Goal: Transaction & Acquisition: Subscribe to service/newsletter

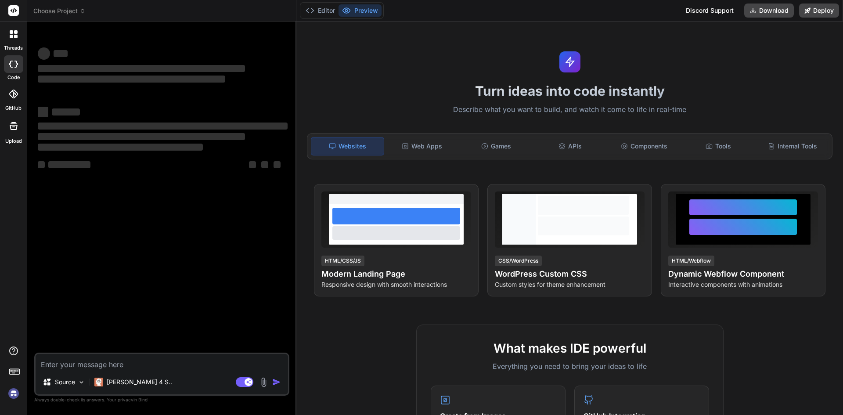
click at [16, 392] on img at bounding box center [13, 393] width 15 height 15
click at [412, 28] on div "Turn ideas into code instantly Describe what you want to build, and watch it co…" at bounding box center [569, 218] width 546 height 393
type textarea "x"
click at [15, 392] on img at bounding box center [13, 393] width 15 height 15
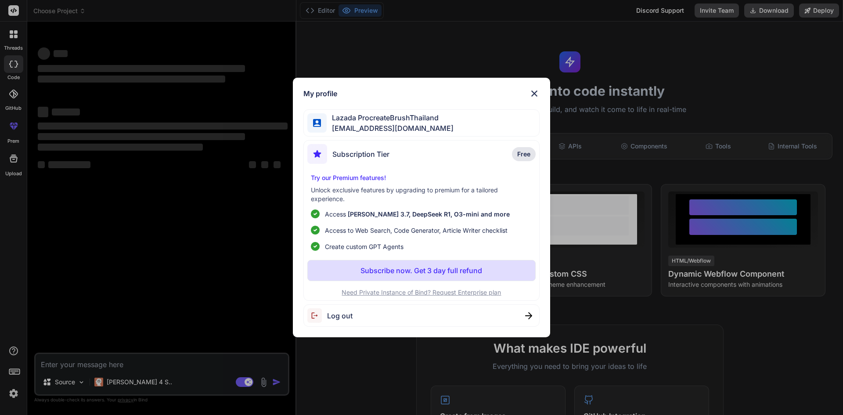
click at [207, 113] on div "My profile Lazada ProcreateBrushThailand [EMAIL_ADDRESS][DOMAIN_NAME] Subscript…" at bounding box center [421, 207] width 843 height 415
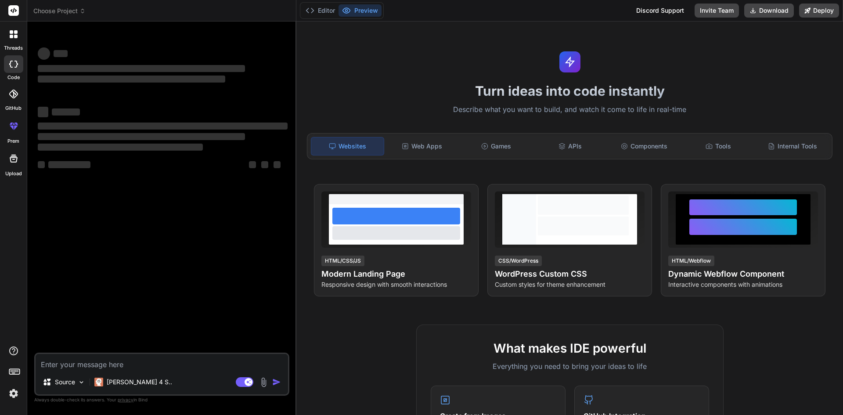
click at [20, 39] on div at bounding box center [13, 34] width 18 height 18
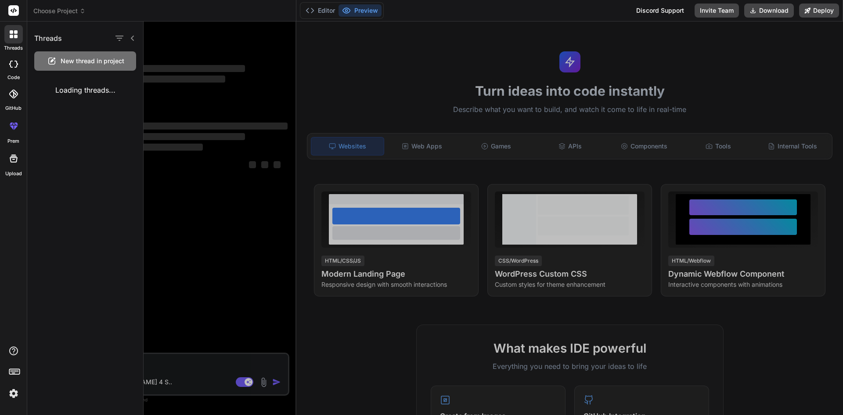
click at [16, 14] on rect at bounding box center [13, 10] width 11 height 11
click at [13, 13] on icon at bounding box center [14, 10] width 7 height 5
drag, startPoint x: 193, startPoint y: 75, endPoint x: 147, endPoint y: 47, distance: 54.0
click at [193, 75] on div at bounding box center [493, 218] width 699 height 393
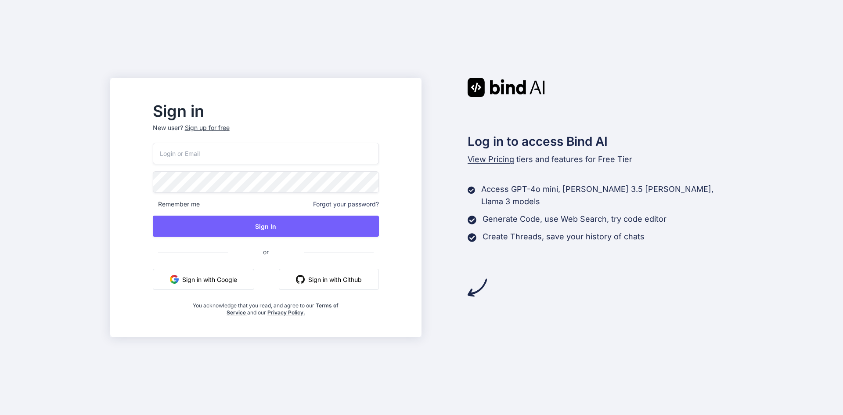
click at [230, 128] on div "Sign up for free" at bounding box center [207, 127] width 45 height 9
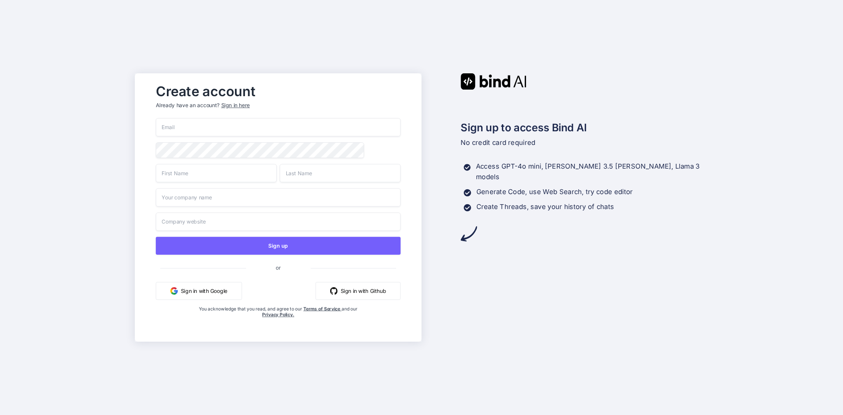
click at [274, 130] on input "email" at bounding box center [278, 127] width 245 height 18
paste input "lazadaprocreatebrushthailand-3@berrymail.cc"
type input "lazadaprocreatebrushthailand-3@berrymail.cc"
click at [245, 177] on input "text" at bounding box center [216, 173] width 121 height 18
paste input "LazadaProcreateBrushThailand"
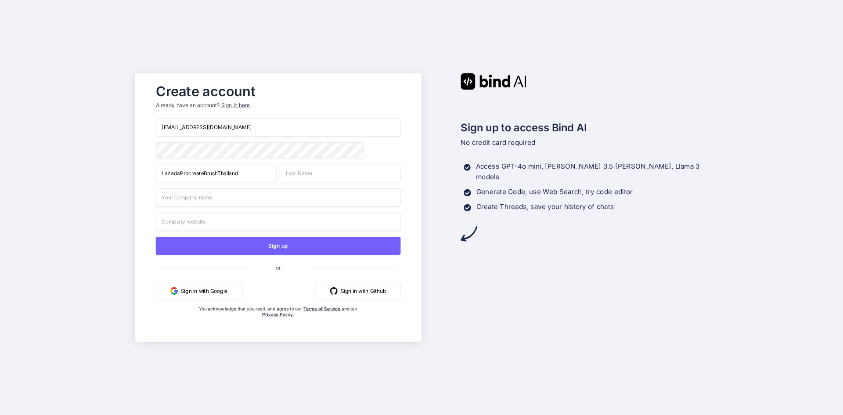
drag, startPoint x: 177, startPoint y: 174, endPoint x: 243, endPoint y: 176, distance: 65.4
click at [243, 176] on input "LazadaProcreateBrushThailand" at bounding box center [216, 173] width 121 height 18
type input "Lazad"
click at [302, 173] on input "text" at bounding box center [340, 173] width 121 height 18
paste input "aProcreateBrushThailand"
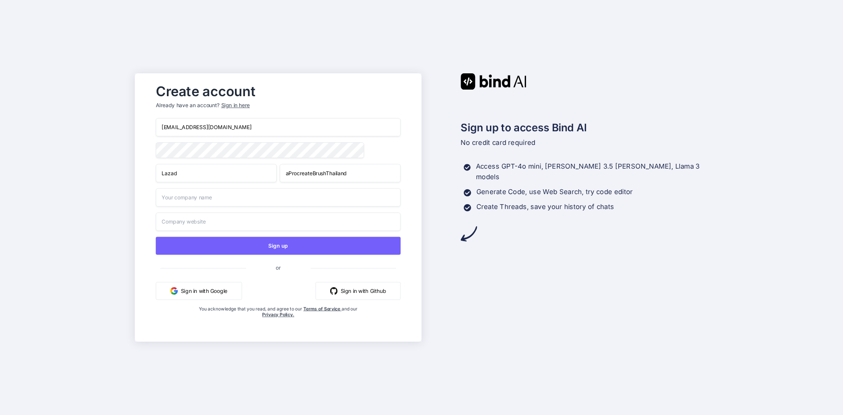
click at [288, 173] on input "aProcreateBrushThailand" at bounding box center [340, 173] width 121 height 18
type input "ProcreateBrushThailand"
click at [209, 176] on input "Lazad" at bounding box center [216, 173] width 121 height 18
type input "Lazada"
click at [228, 199] on input "text" at bounding box center [278, 197] width 245 height 18
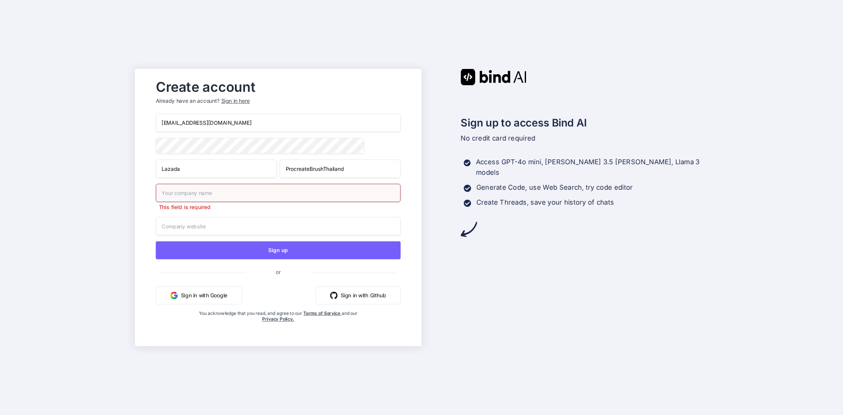
click at [186, 194] on input "text" at bounding box center [278, 192] width 245 height 18
paste input "https://s.lazada.co.th/s.ApoLQ"
type input "https://s.lazada.co.th/s.ApoLQ"
click at [191, 228] on input "text" at bounding box center [278, 226] width 245 height 18
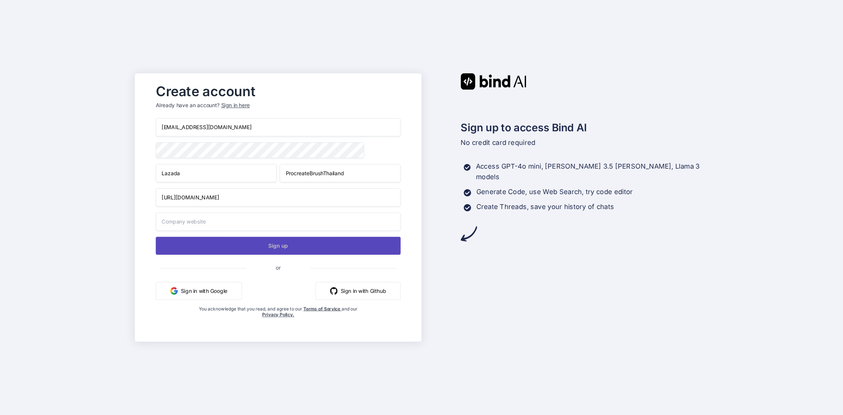
paste input "https://s.lazada.co.th/s.ApoLQ"
type input "https://s.lazada.co.th/s.ApoLQ"
click at [215, 247] on button "Sign up" at bounding box center [278, 246] width 245 height 18
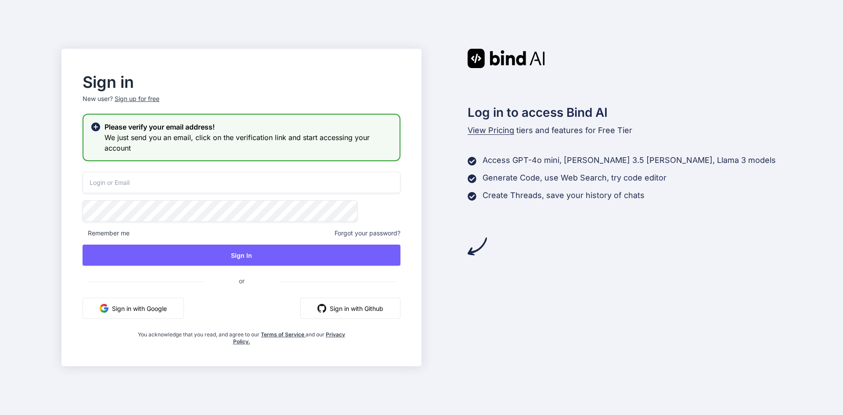
click at [302, 194] on div "Remember me Forgot your password? Sign In or Sign in with Google Sign in with G…" at bounding box center [242, 258] width 318 height 173
drag, startPoint x: 280, startPoint y: 186, endPoint x: 271, endPoint y: 187, distance: 9.0
click at [279, 187] on input "email" at bounding box center [242, 183] width 318 height 22
paste input "lazadaprocreatebrushthailand-3@berrymail.cc"
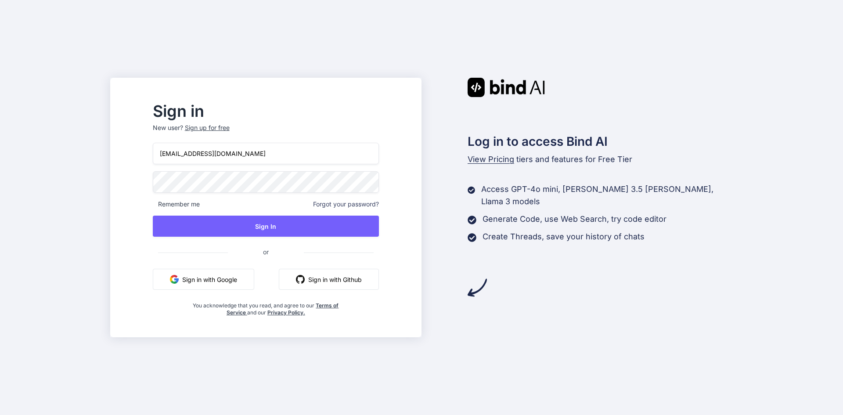
type input "lazadaprocreatebrushthailand-3@berrymail.cc"
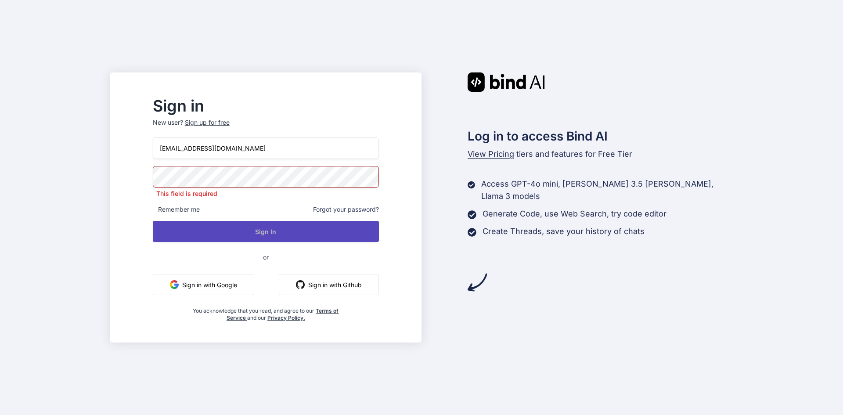
click at [311, 228] on button "Sign In" at bounding box center [266, 231] width 226 height 21
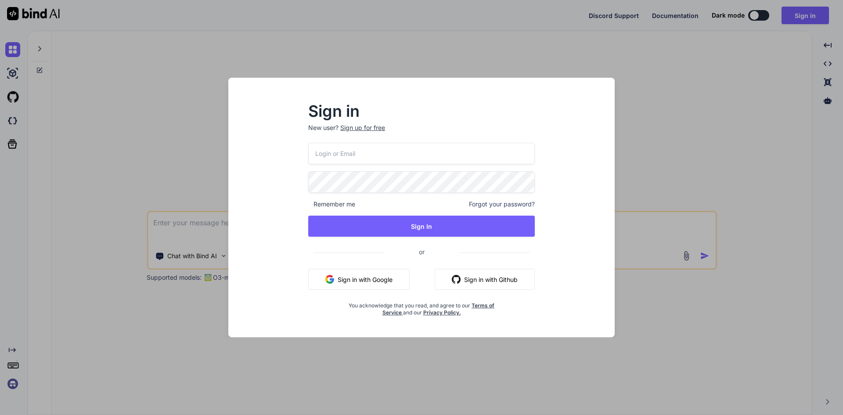
click at [341, 149] on input "email" at bounding box center [421, 154] width 226 height 22
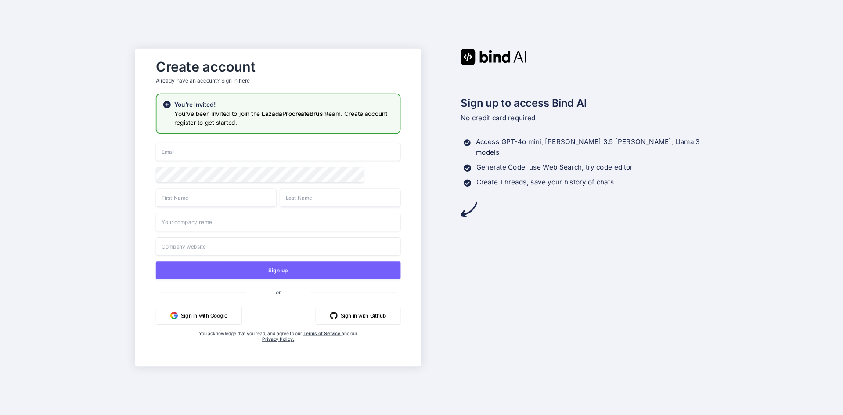
click at [230, 77] on div "Sign in here" at bounding box center [235, 80] width 29 height 7
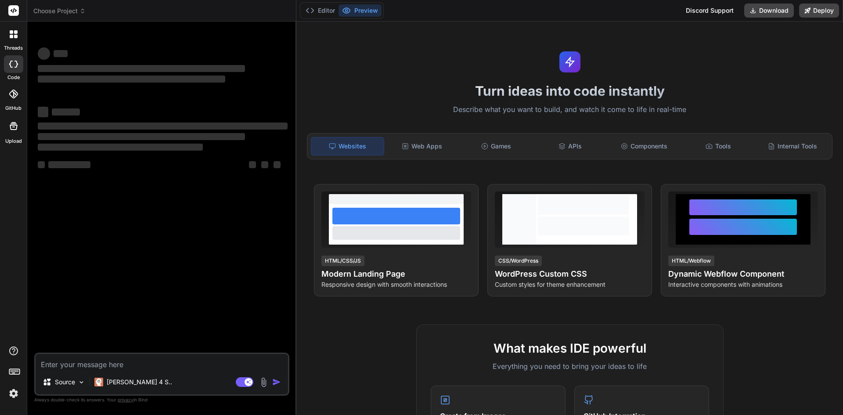
click at [17, 98] on div at bounding box center [13, 93] width 19 height 19
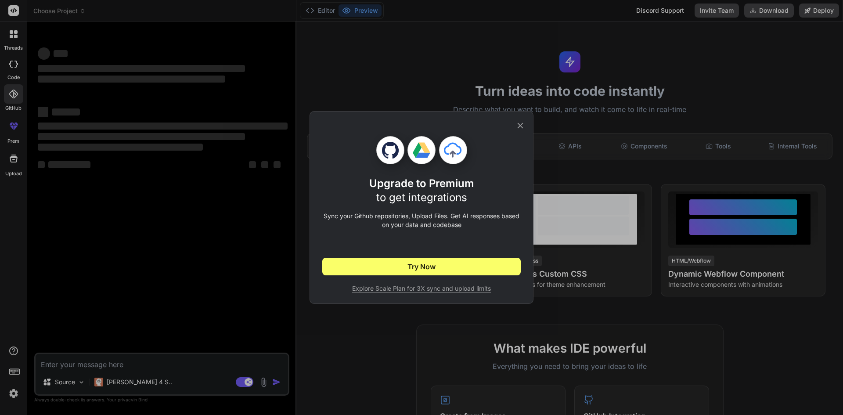
click at [522, 124] on icon at bounding box center [520, 126] width 10 height 10
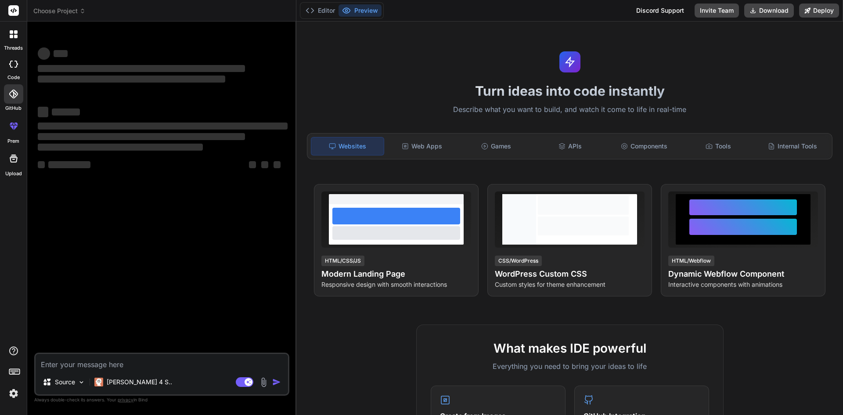
click at [18, 391] on img at bounding box center [13, 393] width 15 height 15
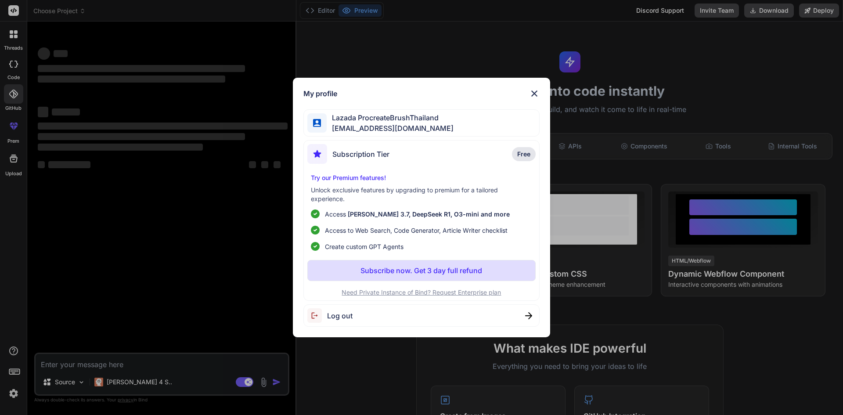
click at [157, 77] on div "My profile Lazada ProcreateBrushThailand lazadaprocreatebrushthailand-3@berryma…" at bounding box center [421, 207] width 843 height 415
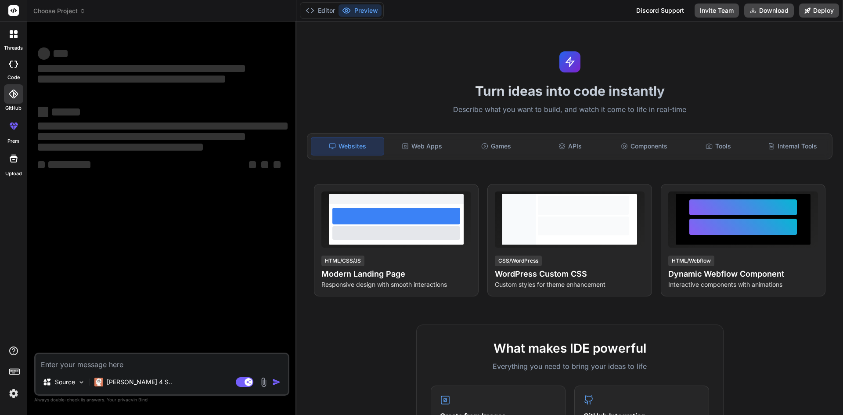
type textarea "x"
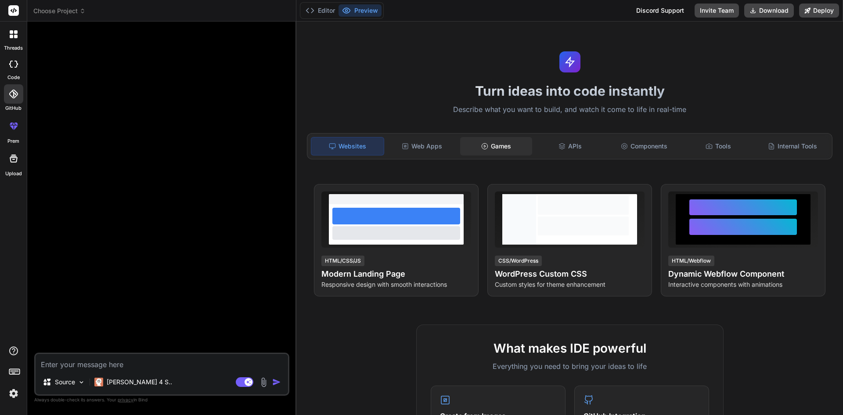
click at [490, 144] on div "Games" at bounding box center [496, 146] width 72 height 18
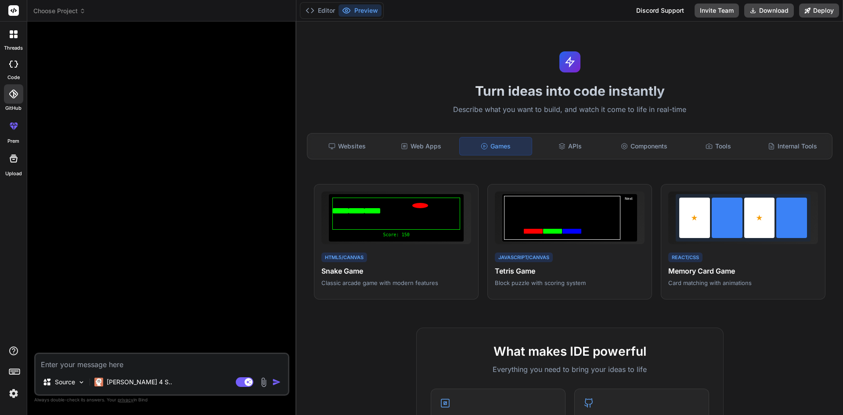
click at [21, 36] on div at bounding box center [13, 34] width 18 height 18
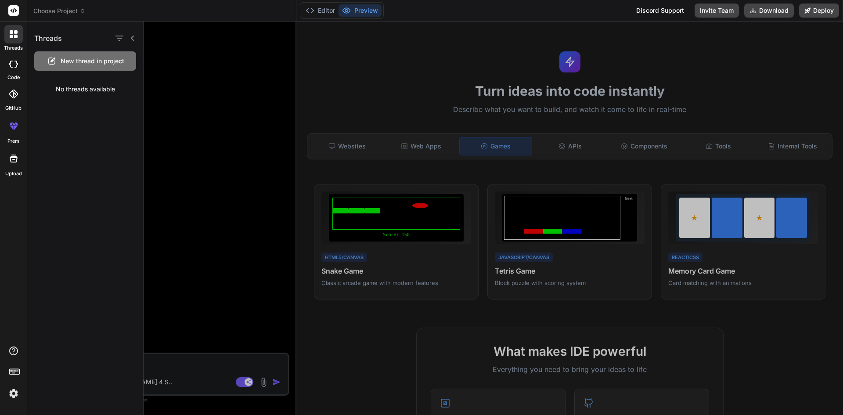
click at [17, 18] on div at bounding box center [13, 11] width 27 height 22
click at [13, 14] on rect at bounding box center [13, 10] width 11 height 11
click at [80, 14] on icon at bounding box center [82, 11] width 6 height 6
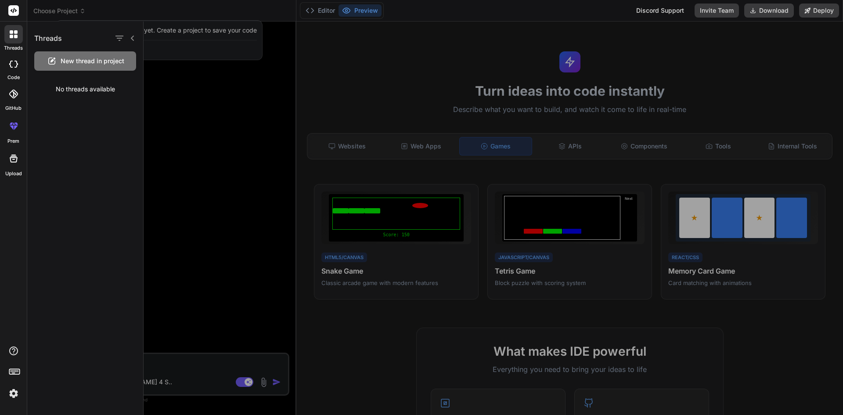
click at [319, 126] on div at bounding box center [493, 218] width 699 height 393
